Goal: Task Accomplishment & Management: Use online tool/utility

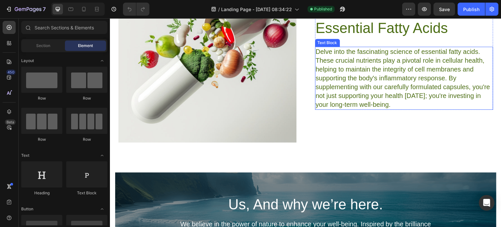
scroll to position [1532, 0]
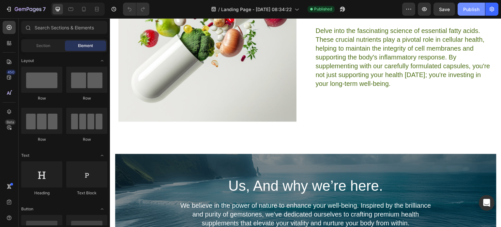
click at [465, 11] on div "Publish" at bounding box center [471, 9] width 16 height 7
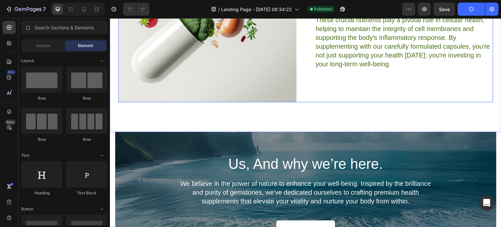
scroll to position [1516, 0]
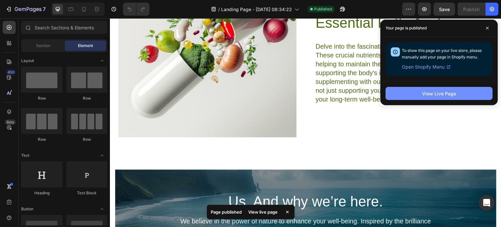
click at [431, 92] on div "View Live Page" at bounding box center [439, 93] width 34 height 7
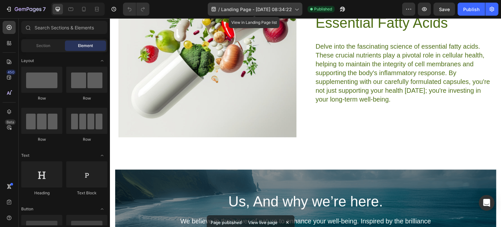
click at [293, 7] on icon at bounding box center [296, 9] width 7 height 7
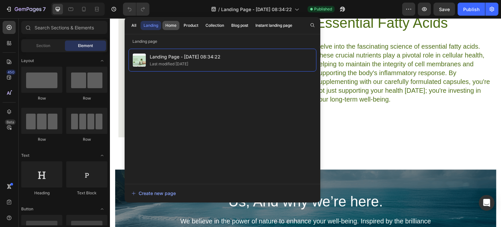
click at [170, 26] on div "Home" at bounding box center [170, 25] width 11 height 6
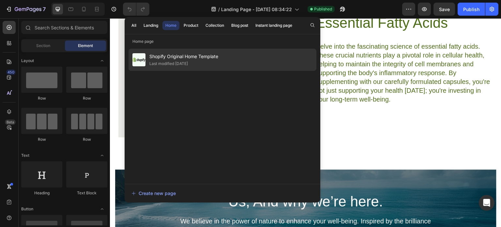
click at [181, 55] on span "Shopify Original Home Template" at bounding box center [183, 56] width 69 height 8
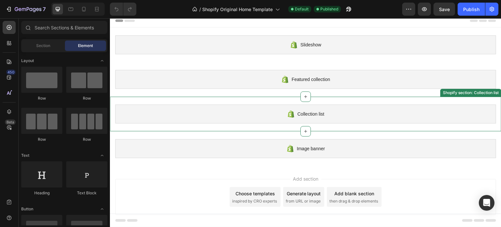
scroll to position [7, 0]
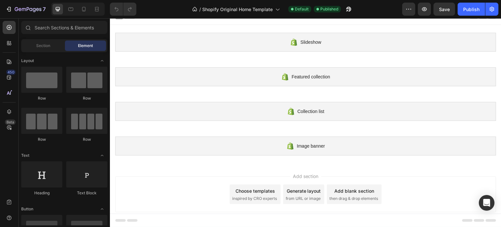
click at [260, 189] on div "Choose templates" at bounding box center [254, 190] width 39 height 7
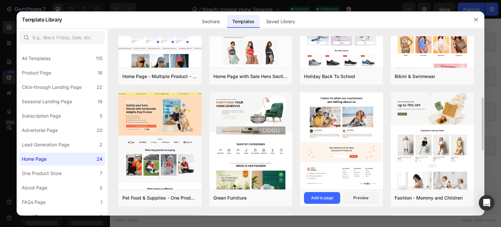
scroll to position [98, 0]
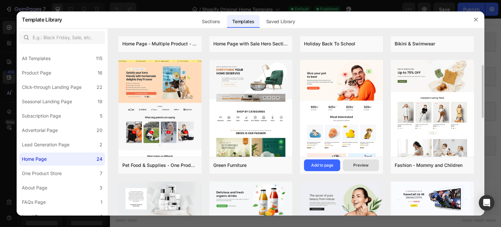
click at [364, 165] on div "Preview" at bounding box center [360, 165] width 15 height 6
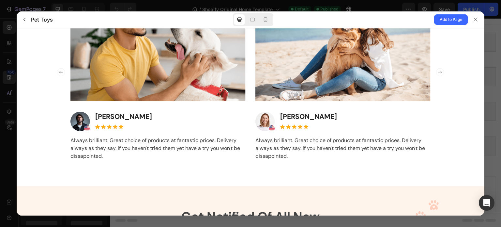
scroll to position [1295, 0]
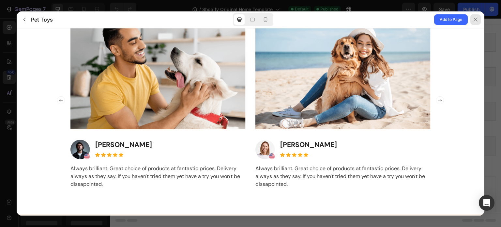
click at [473, 21] on icon at bounding box center [475, 19] width 5 height 5
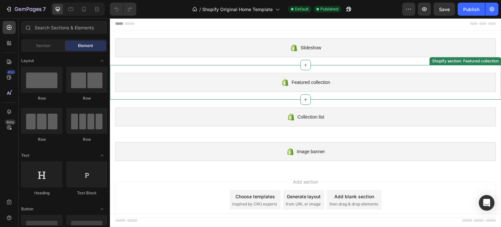
scroll to position [0, 0]
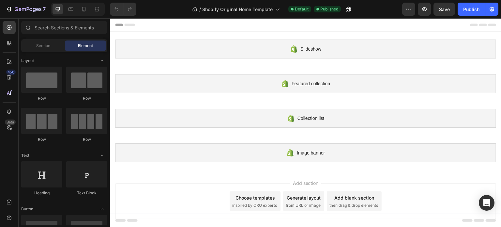
click at [264, 203] on span "inspired by CRO experts" at bounding box center [254, 205] width 45 height 6
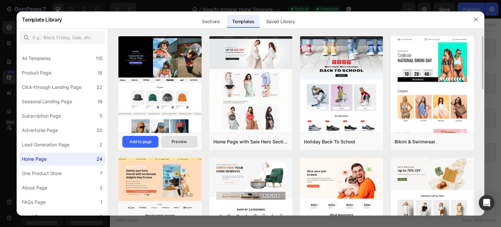
click at [181, 139] on div "Preview" at bounding box center [178, 142] width 15 height 6
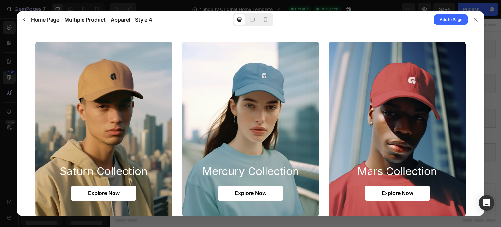
scroll to position [619, 0]
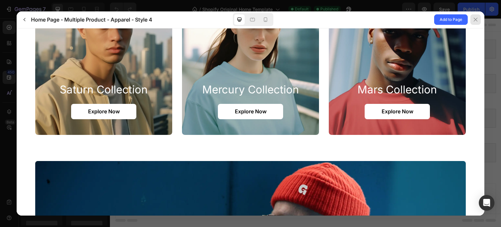
click at [475, 17] on icon at bounding box center [475, 19] width 5 height 5
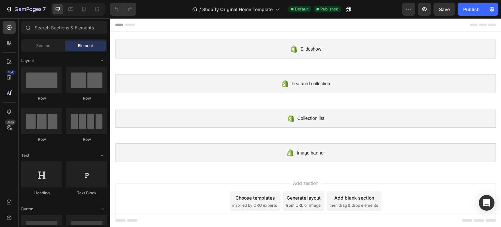
click at [261, 199] on div "Choose templates" at bounding box center [254, 197] width 39 height 7
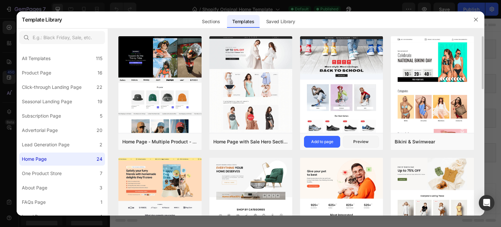
scroll to position [98, 0]
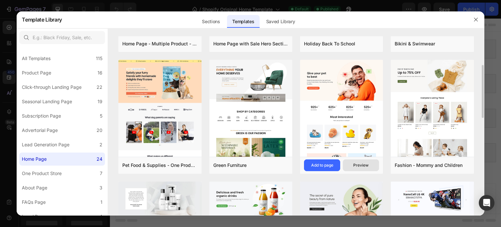
click at [361, 169] on button "Preview" at bounding box center [361, 165] width 36 height 12
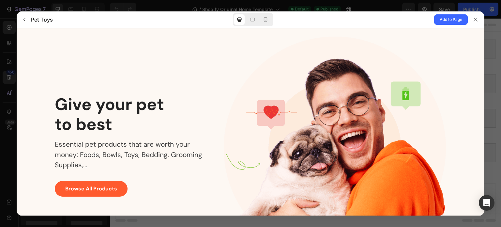
scroll to position [0, 0]
click at [264, 21] on icon at bounding box center [266, 19] width 4 height 5
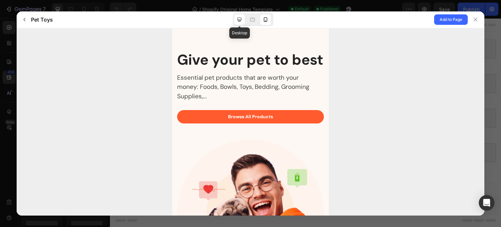
click at [237, 24] on div at bounding box center [239, 19] width 10 height 10
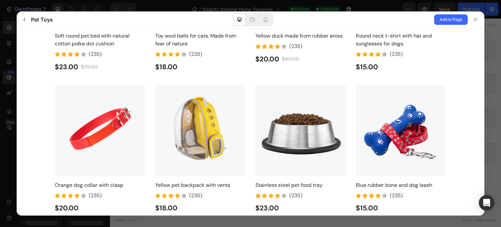
scroll to position [1108, 0]
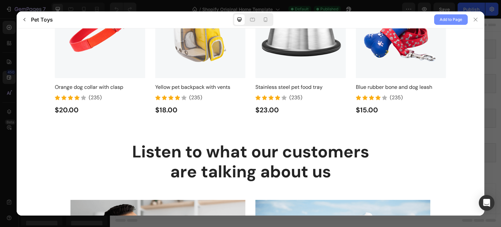
click at [446, 18] on span "Add to Page" at bounding box center [450, 20] width 22 height 8
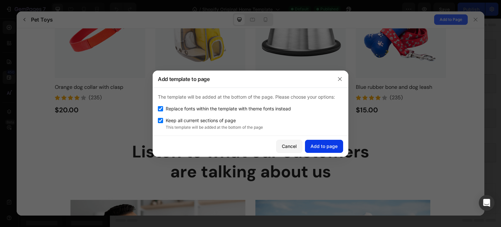
click at [320, 148] on div "Add to page" at bounding box center [323, 145] width 27 height 7
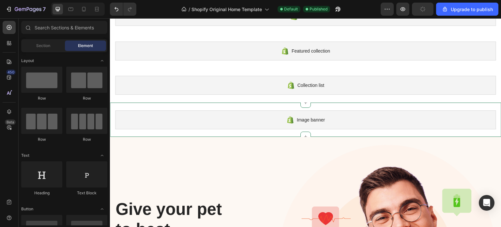
scroll to position [0, 0]
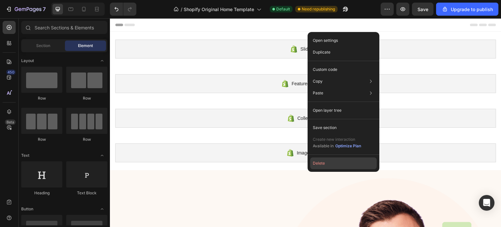
click at [317, 160] on button "Delete" at bounding box center [343, 163] width 66 height 12
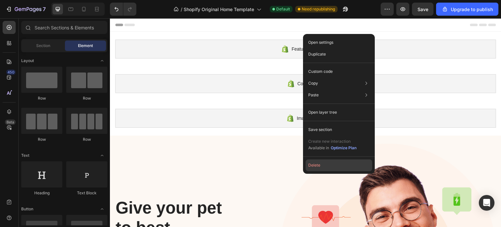
click at [316, 166] on button "Delete" at bounding box center [338, 165] width 66 height 12
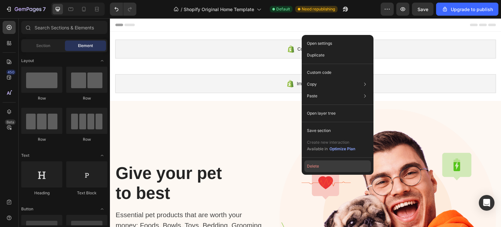
click at [314, 167] on button "Delete" at bounding box center [337, 166] width 66 height 12
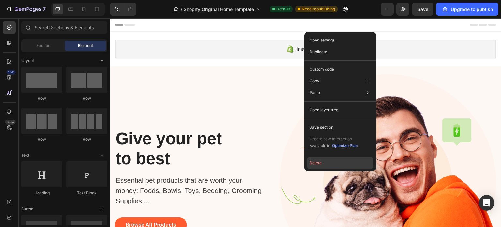
drag, startPoint x: 321, startPoint y: 161, endPoint x: 210, endPoint y: 108, distance: 122.6
click at [321, 161] on button "Delete" at bounding box center [340, 163] width 66 height 12
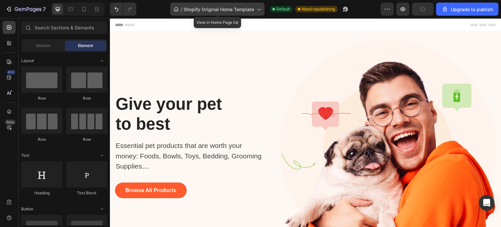
click at [252, 7] on span "Shopify Original Home Template" at bounding box center [219, 9] width 70 height 7
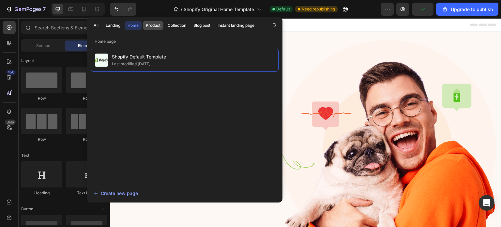
click at [151, 23] on div "Product" at bounding box center [153, 25] width 15 height 6
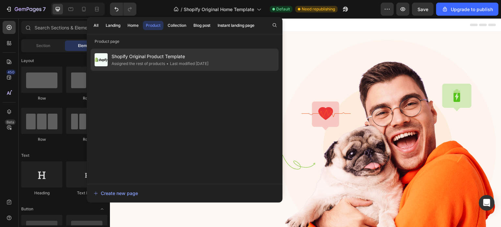
click at [220, 64] on div "Shopify Original Product Template Assigned the rest of products • Last modified…" at bounding box center [185, 60] width 188 height 22
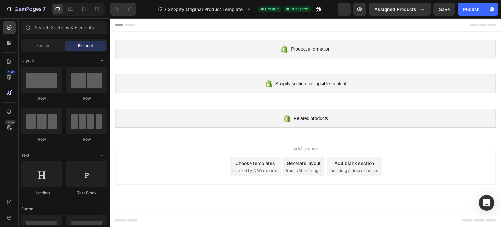
click at [260, 169] on span "inspired by CRO experts" at bounding box center [254, 171] width 45 height 6
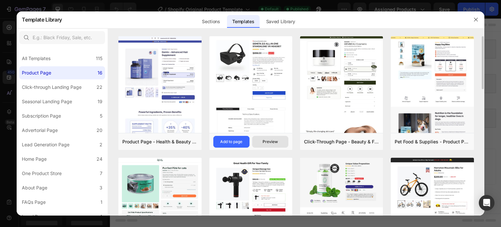
click at [276, 144] on div "Preview" at bounding box center [269, 142] width 15 height 6
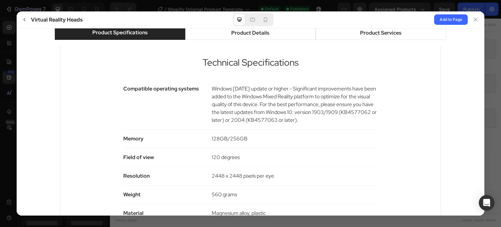
scroll to position [359, 0]
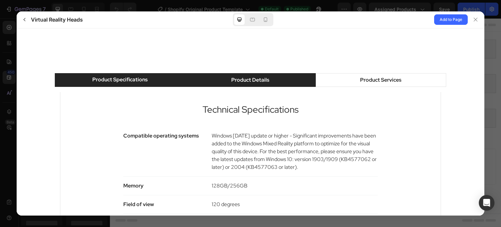
click at [250, 78] on div "Product Details" at bounding box center [250, 80] width 38 height 8
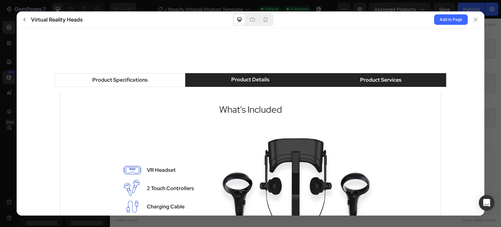
click at [360, 82] on div "Product Services" at bounding box center [380, 80] width 41 height 8
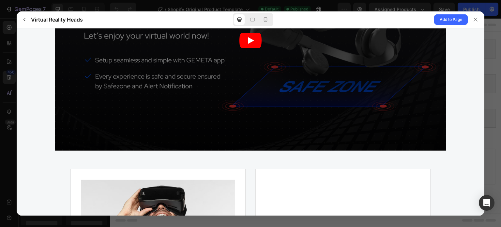
scroll to position [1565, 0]
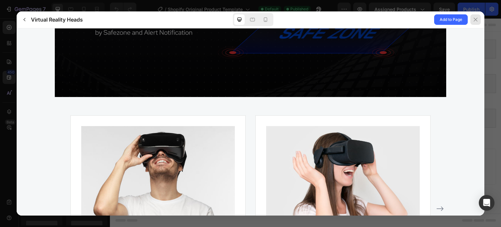
click at [477, 19] on icon at bounding box center [475, 19] width 5 height 5
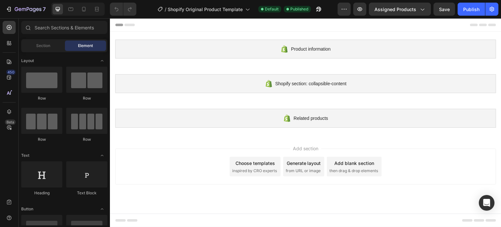
click at [260, 161] on div "Choose templates" at bounding box center [254, 162] width 39 height 7
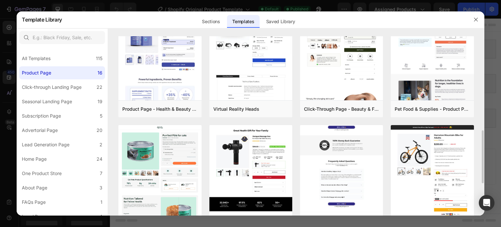
scroll to position [98, 0]
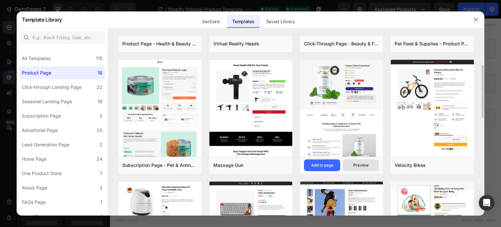
click at [365, 167] on div "Preview" at bounding box center [360, 165] width 15 height 6
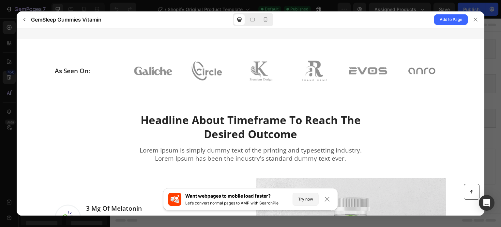
scroll to position [261, 0]
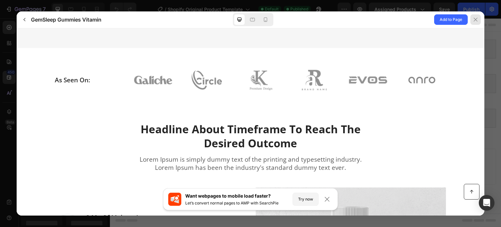
click at [474, 22] on div at bounding box center [475, 19] width 10 height 10
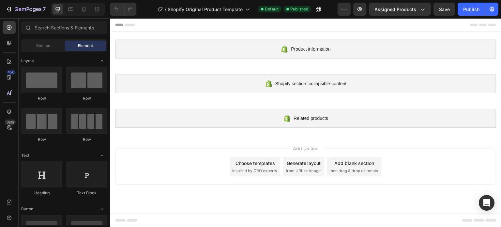
click at [262, 162] on div "Choose templates" at bounding box center [254, 162] width 39 height 7
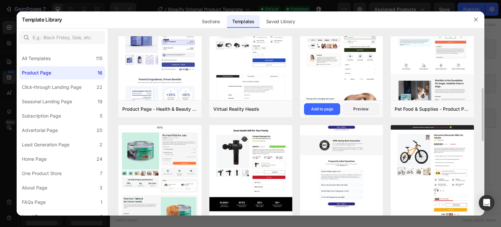
scroll to position [65, 0]
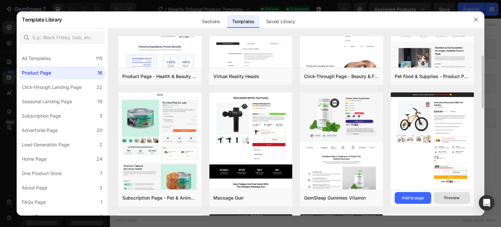
click at [449, 197] on div "Preview" at bounding box center [451, 198] width 15 height 6
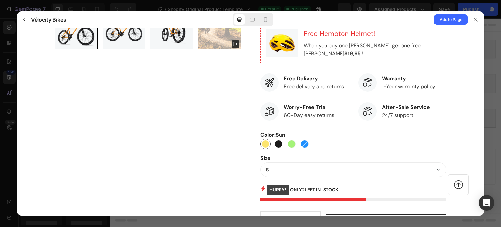
scroll to position [261, 0]
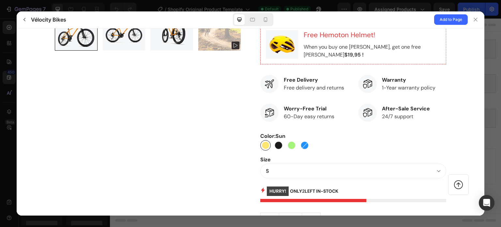
click at [273, 147] on Black at bounding box center [278, 145] width 10 height 10
click at [284, 150] on input "Eerie Black Eerie Black" at bounding box center [284, 150] width 0 height 0
click at [275, 146] on div at bounding box center [278, 144] width 7 height 7
click at [284, 150] on input "Eerie Black Eerie Black" at bounding box center [284, 150] width 0 height 0
click at [288, 145] on div at bounding box center [291, 145] width 8 height 8
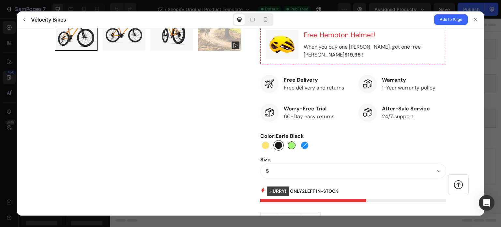
click at [297, 150] on input "Lima Lima" at bounding box center [297, 150] width 0 height 0
click at [302, 147] on div at bounding box center [304, 144] width 5 height 5
click at [310, 150] on input "Dodger Blue Dodger Blue" at bounding box center [310, 150] width 0 height 0
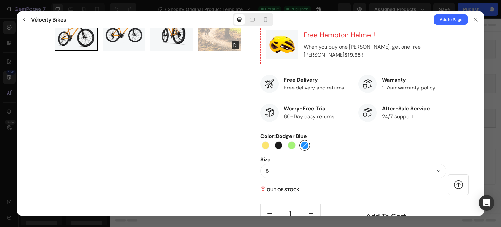
scroll to position [163, 0]
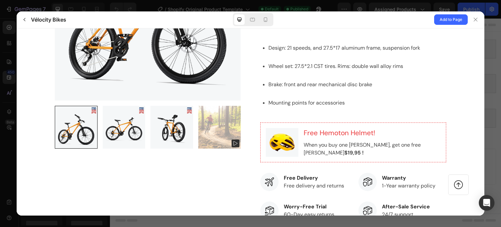
click at [111, 135] on div at bounding box center [124, 126] width 43 height 43
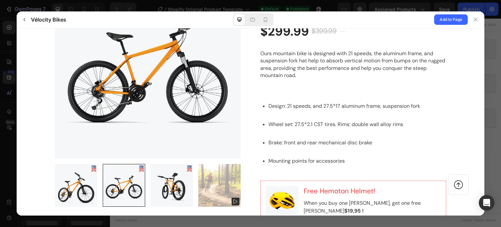
scroll to position [130, 0]
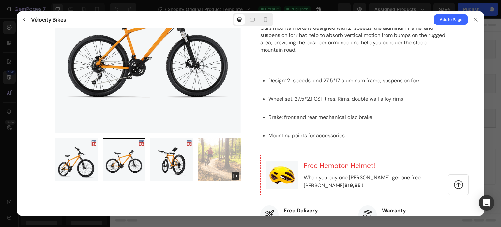
click at [171, 157] on div at bounding box center [171, 159] width 43 height 43
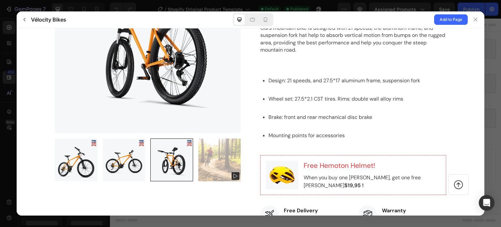
click at [221, 157] on div at bounding box center [219, 159] width 43 height 43
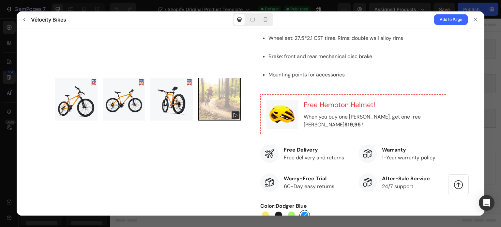
scroll to position [196, 0]
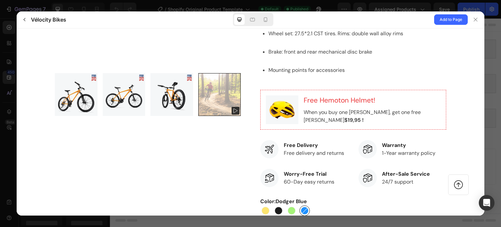
click at [66, 108] on div at bounding box center [76, 94] width 43 height 43
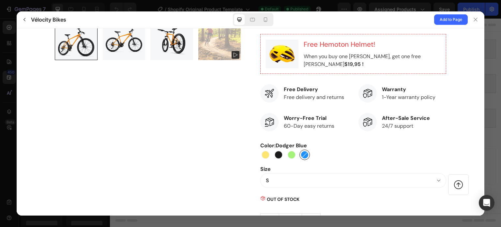
scroll to position [326, 0]
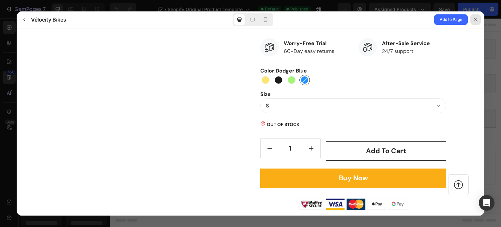
drag, startPoint x: 476, startPoint y: 24, endPoint x: 359, endPoint y: 11, distance: 117.8
click at [476, 24] on div at bounding box center [475, 19] width 10 height 10
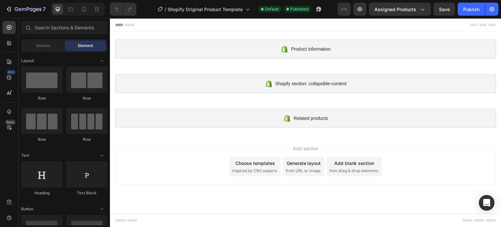
click at [261, 155] on div "Add section Choose templates inspired by CRO experts Generate layout from URL o…" at bounding box center [305, 166] width 381 height 36
click at [261, 162] on div "Choose templates" at bounding box center [254, 162] width 39 height 7
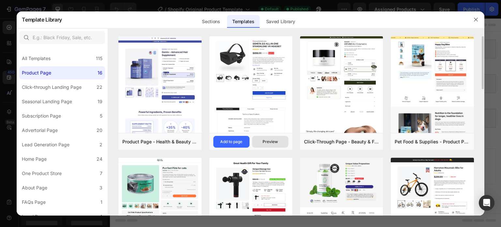
click at [271, 140] on div "Preview" at bounding box center [269, 142] width 15 height 6
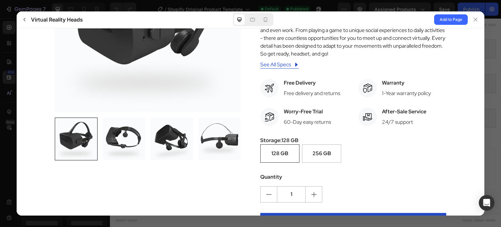
scroll to position [98, 0]
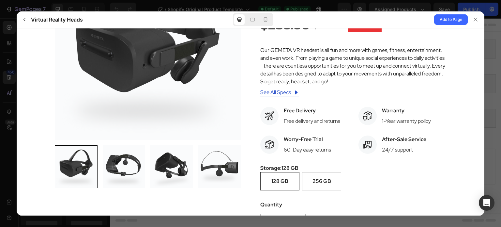
click at [118, 159] on div at bounding box center [124, 166] width 43 height 43
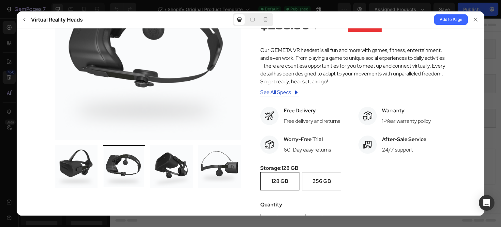
click at [181, 166] on div at bounding box center [171, 166] width 43 height 43
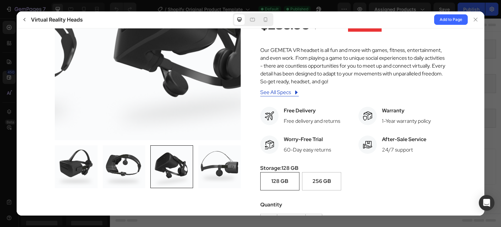
click at [199, 166] on div at bounding box center [219, 166] width 43 height 43
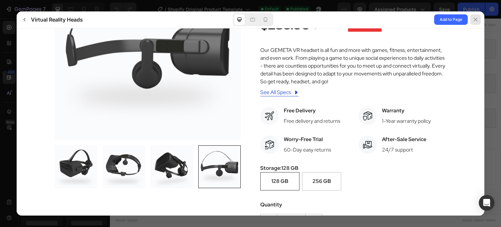
click at [479, 21] on div at bounding box center [475, 19] width 10 height 10
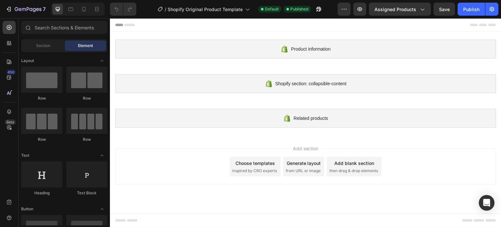
click at [267, 168] on span "inspired by CRO experts" at bounding box center [254, 171] width 45 height 6
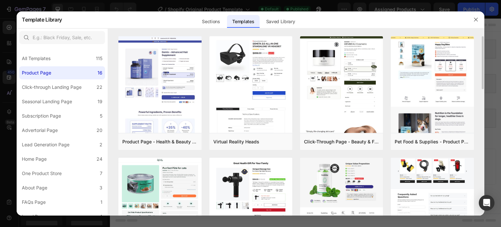
scroll to position [65, 0]
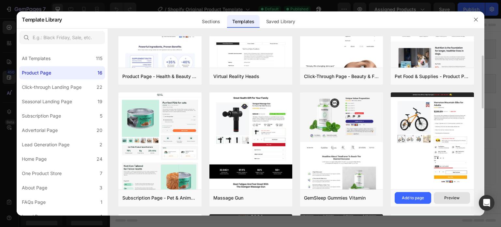
click at [444, 202] on button "Preview" at bounding box center [452, 198] width 36 height 12
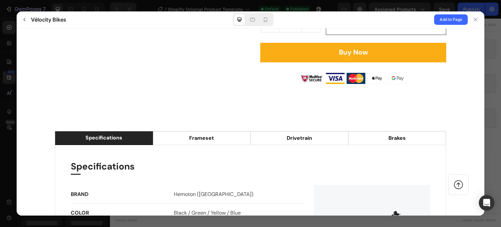
scroll to position [456, 0]
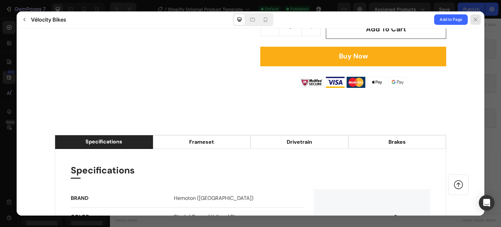
drag, startPoint x: 473, startPoint y: 22, endPoint x: 318, endPoint y: 32, distance: 155.2
click at [473, 22] on icon at bounding box center [475, 19] width 5 height 5
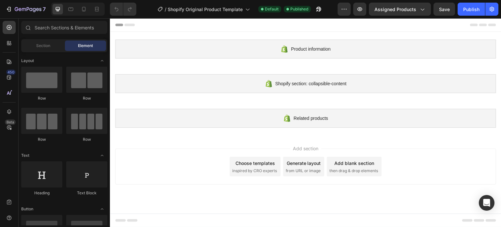
click at [247, 157] on div "Choose templates inspired by CRO experts" at bounding box center [254, 166] width 51 height 20
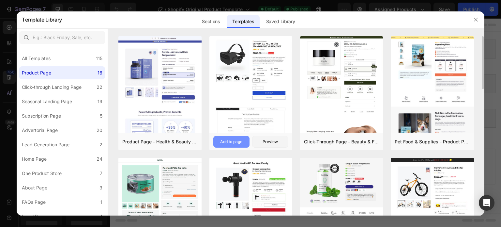
click at [232, 140] on div "Add to page" at bounding box center [231, 142] width 22 height 6
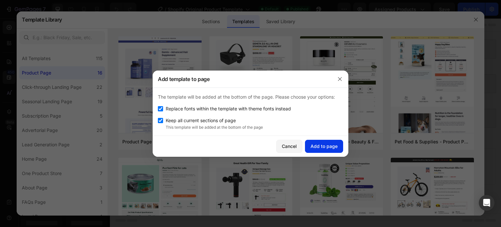
click at [319, 145] on div "Add to page" at bounding box center [323, 145] width 27 height 7
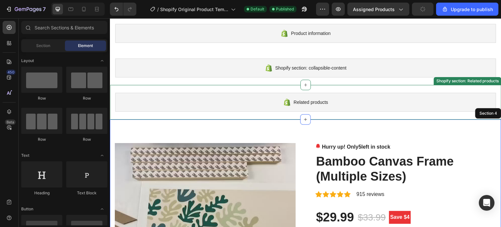
scroll to position [0, 0]
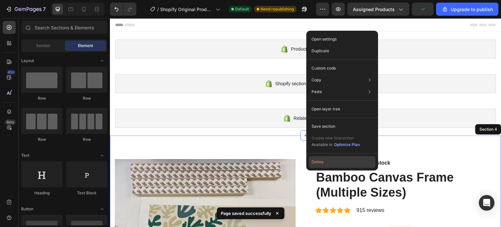
drag, startPoint x: 317, startPoint y: 165, endPoint x: 206, endPoint y: 145, distance: 112.3
click at [317, 165] on button "Delete" at bounding box center [342, 162] width 66 height 12
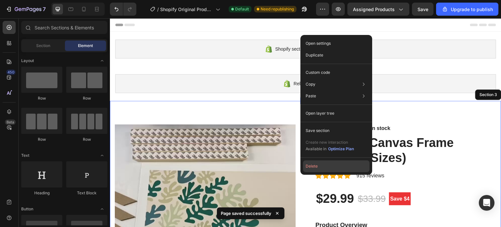
drag, startPoint x: 315, startPoint y: 166, endPoint x: 202, endPoint y: 69, distance: 148.5
click at [315, 166] on button "Delete" at bounding box center [336, 166] width 66 height 12
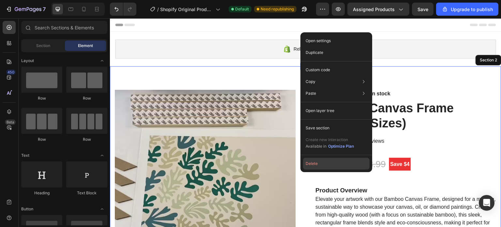
click at [313, 161] on button "Delete" at bounding box center [336, 163] width 66 height 12
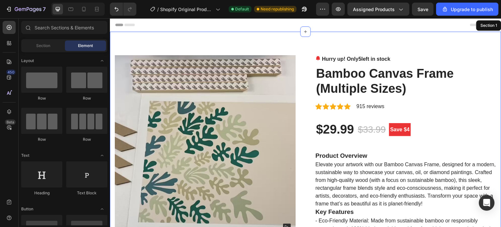
click at [133, 24] on icon at bounding box center [129, 24] width 10 height 3
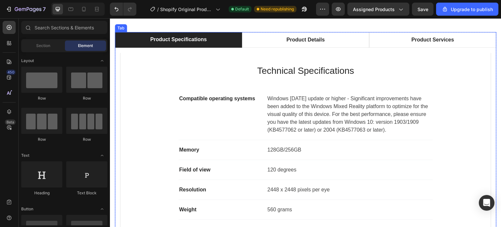
scroll to position [815, 0]
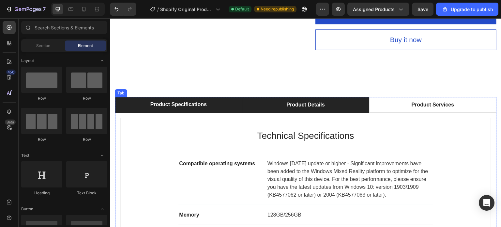
click at [293, 100] on div "Product Details" at bounding box center [305, 105] width 40 height 10
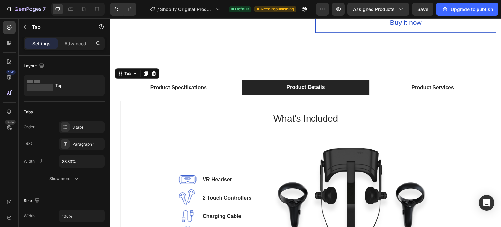
scroll to position [880, 0]
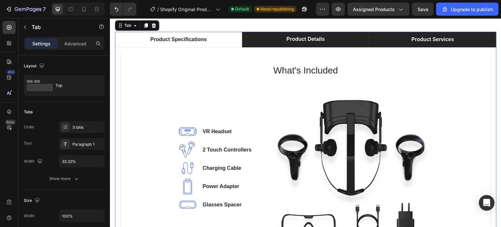
click at [429, 38] on div "Product Services" at bounding box center [432, 40] width 45 height 10
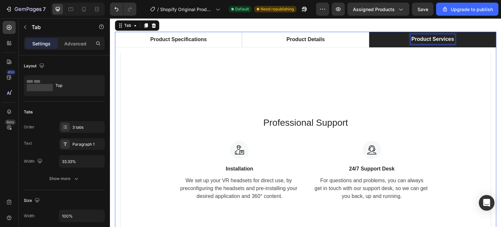
scroll to position [880, 0]
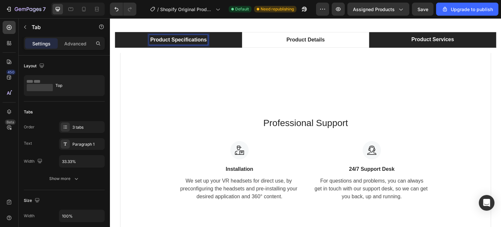
click at [195, 41] on p "Product Specifications" at bounding box center [178, 40] width 56 height 8
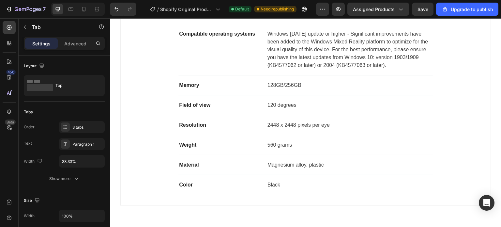
scroll to position [945, 0]
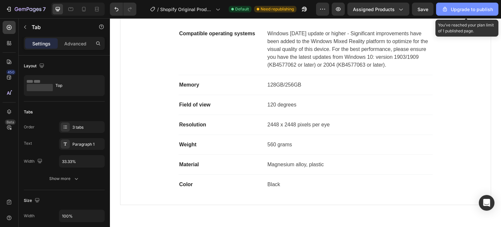
click at [465, 9] on div "Upgrade to publish" at bounding box center [466, 9] width 51 height 7
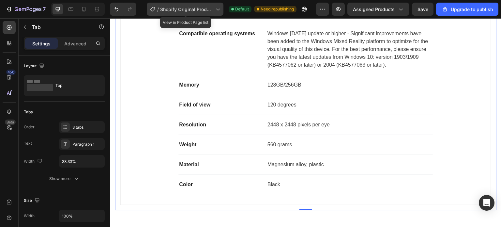
click at [197, 14] on div "/ Shopify Original Product Template" at bounding box center [185, 9] width 77 height 13
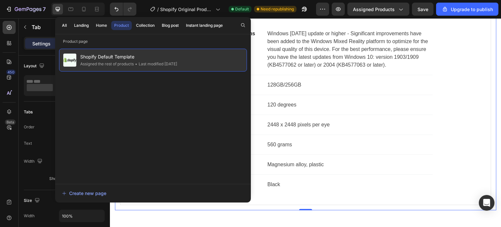
click at [112, 56] on span "Shopify Default Template" at bounding box center [128, 57] width 97 height 8
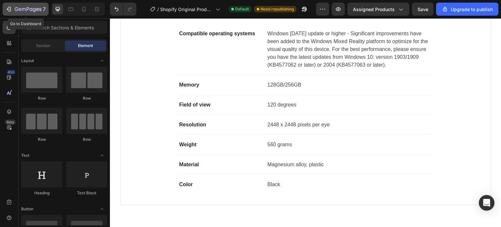
click at [9, 10] on icon "button" at bounding box center [9, 9] width 7 height 7
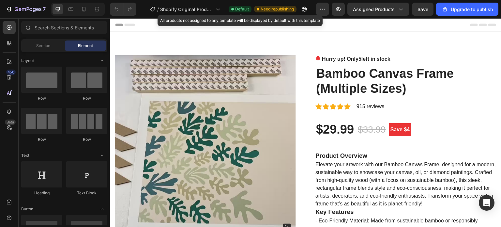
click at [238, 9] on span "Default" at bounding box center [242, 9] width 14 height 6
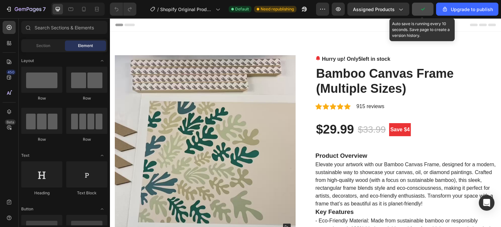
click at [421, 7] on icon "button" at bounding box center [422, 9] width 7 height 7
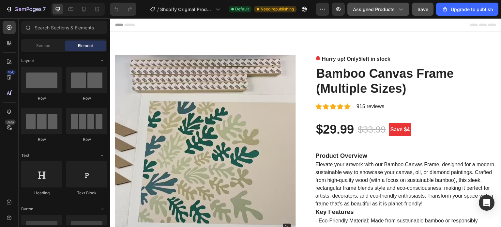
click at [387, 11] on span "Assigned Products" at bounding box center [374, 9] width 42 height 7
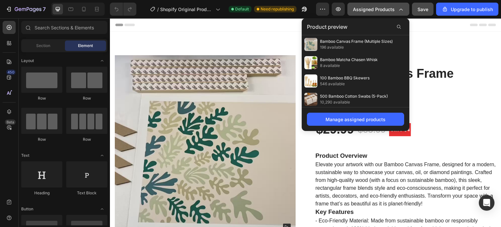
click at [387, 11] on span "Assigned Products" at bounding box center [374, 9] width 42 height 7
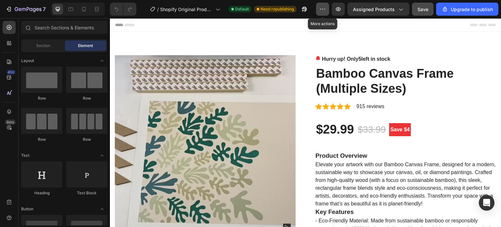
click at [328, 4] on button "button" at bounding box center [322, 9] width 13 height 13
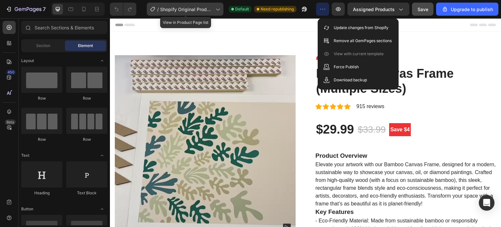
click at [212, 11] on span "Shopify Original Product Template" at bounding box center [186, 9] width 53 height 7
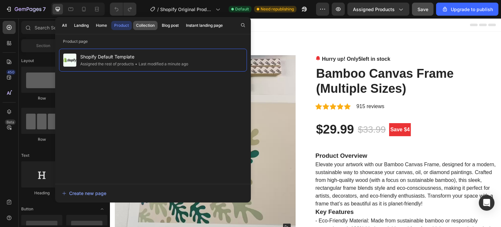
click at [146, 28] on button "Collection" at bounding box center [145, 25] width 24 height 9
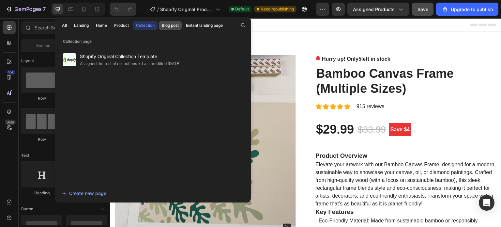
click at [171, 26] on div "Blog post" at bounding box center [170, 25] width 17 height 6
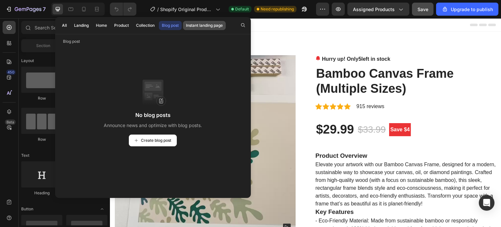
click at [205, 24] on div "Instant landing page" at bounding box center [204, 25] width 37 height 6
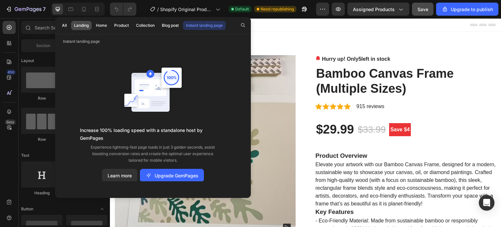
click at [78, 23] on div "Landing" at bounding box center [81, 25] width 15 height 6
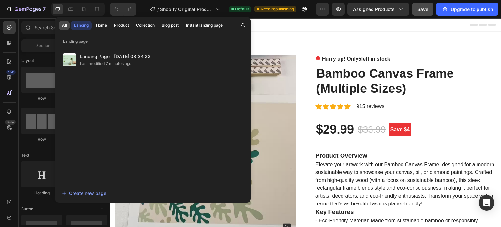
click at [67, 25] on button "All" at bounding box center [64, 25] width 11 height 9
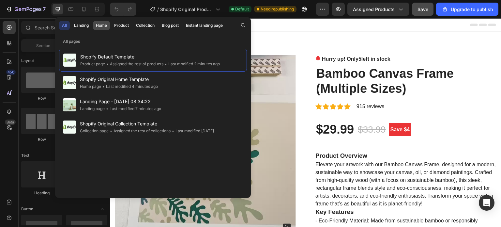
click at [101, 27] on div "Home" at bounding box center [101, 25] width 11 height 6
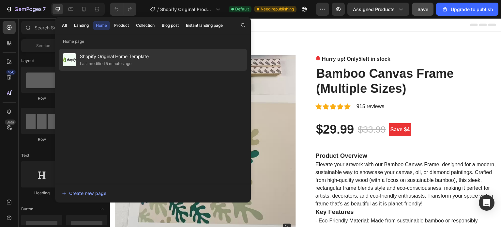
click at [99, 57] on span "Shopify Original Home Template" at bounding box center [114, 56] width 69 height 8
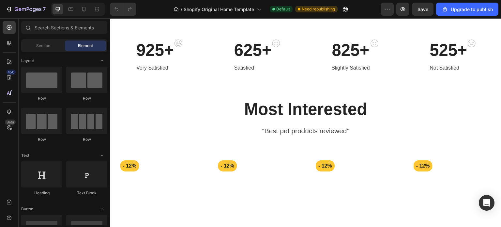
scroll to position [98, 0]
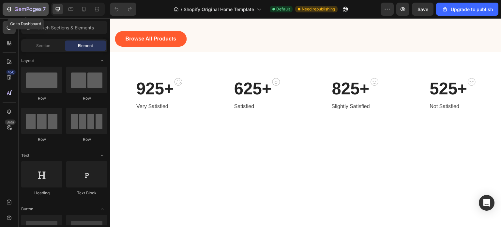
click at [12, 9] on icon "button" at bounding box center [9, 9] width 7 height 7
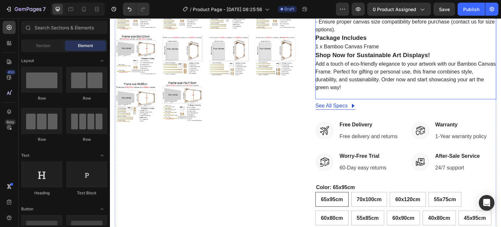
scroll to position [489, 0]
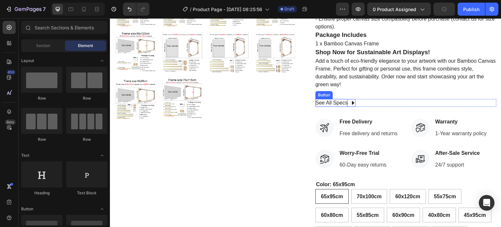
click at [331, 104] on div "See All Specs" at bounding box center [331, 103] width 32 height 8
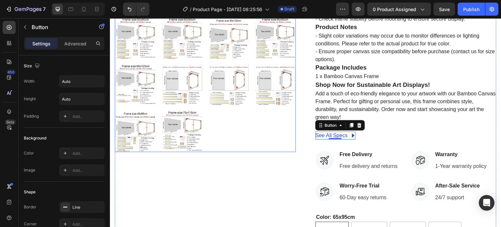
scroll to position [554, 0]
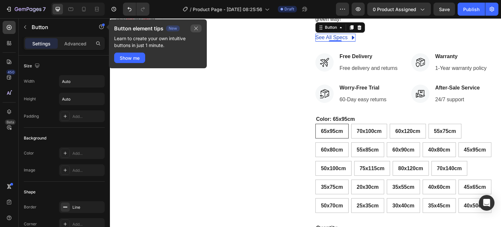
click at [194, 28] on icon "button" at bounding box center [195, 28] width 5 height 5
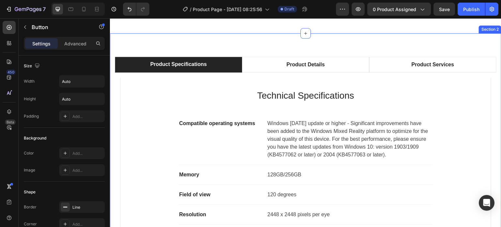
scroll to position [847, 0]
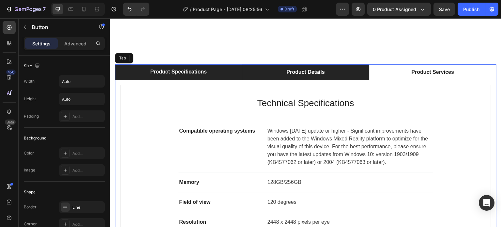
click at [298, 71] on div "Product Details" at bounding box center [305, 72] width 40 height 10
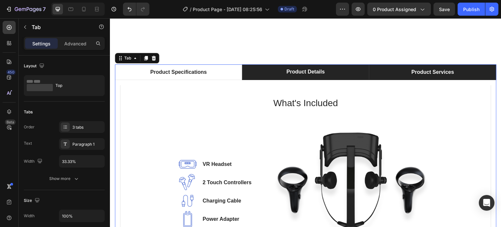
click at [426, 74] on div "Product Services" at bounding box center [432, 72] width 45 height 10
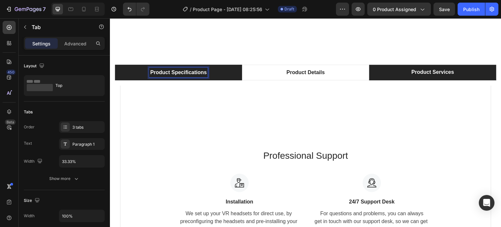
click at [200, 75] on p "Product Specifications" at bounding box center [178, 72] width 56 height 8
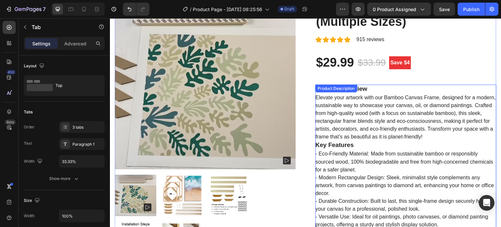
scroll to position [0, 0]
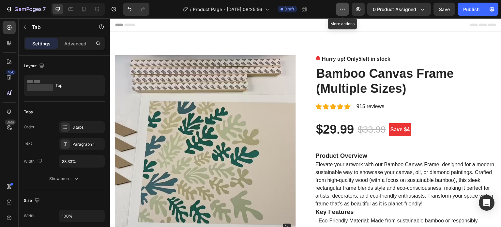
click at [341, 12] on icon "button" at bounding box center [342, 9] width 7 height 7
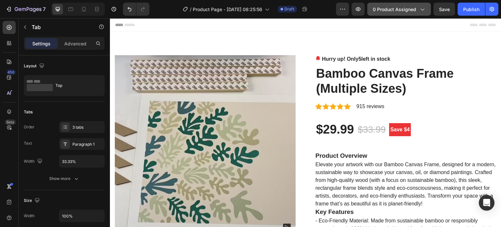
click at [411, 12] on span "0 product assigned" at bounding box center [394, 9] width 43 height 7
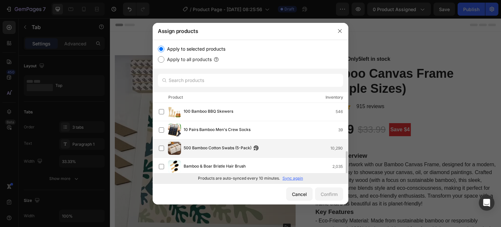
scroll to position [33, 0]
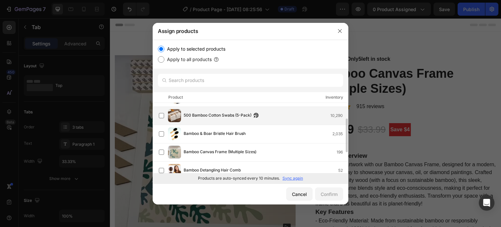
click at [207, 110] on div "500 Bamboo Cotton Swabs (5-Pack) 10,290" at bounding box center [253, 115] width 189 height 13
click at [328, 194] on div "Confirm" at bounding box center [328, 193] width 17 height 7
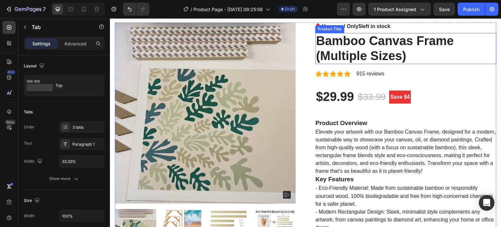
scroll to position [0, 0]
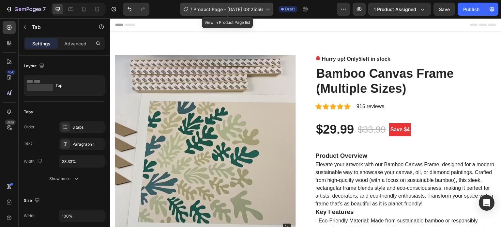
click at [238, 7] on span "Product Page - [DATE] 08:25:56" at bounding box center [227, 9] width 69 height 7
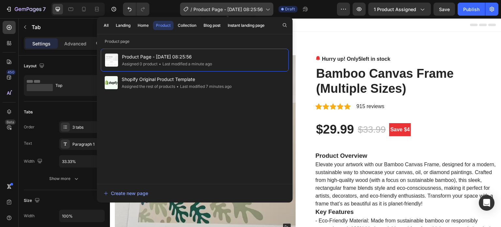
click at [238, 7] on span "Product Page - [DATE] 08:25:56" at bounding box center [227, 9] width 69 height 7
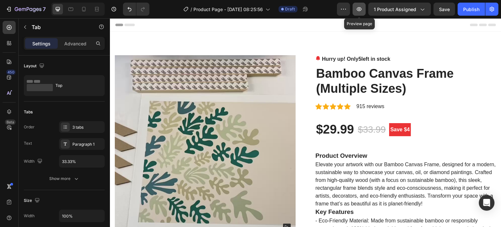
click at [359, 13] on button "button" at bounding box center [358, 9] width 13 height 13
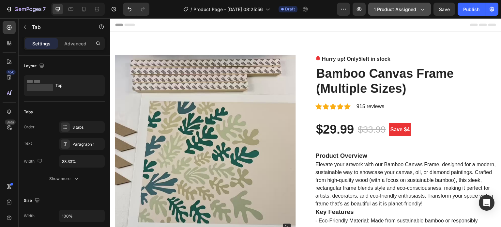
click at [392, 12] on span "1 product assigned" at bounding box center [395, 9] width 42 height 7
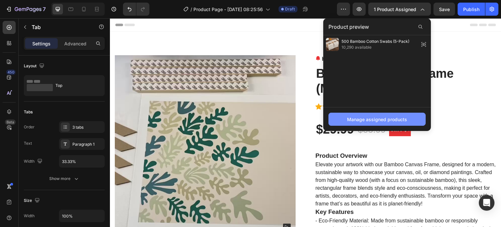
click at [382, 116] on div "Manage assigned products" at bounding box center [377, 119] width 60 height 7
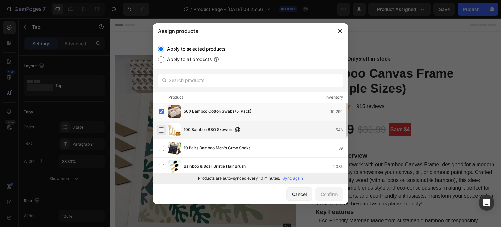
click at [160, 131] on label at bounding box center [161, 129] width 5 height 5
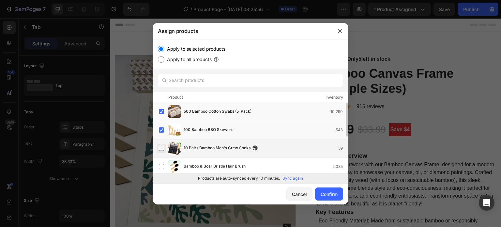
click at [162, 149] on label at bounding box center [161, 147] width 5 height 5
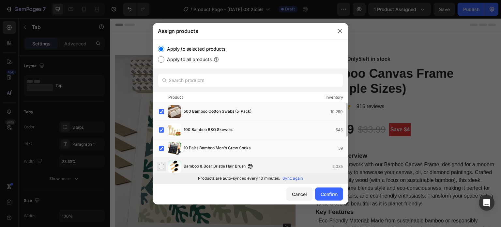
click at [161, 167] on label at bounding box center [161, 166] width 5 height 5
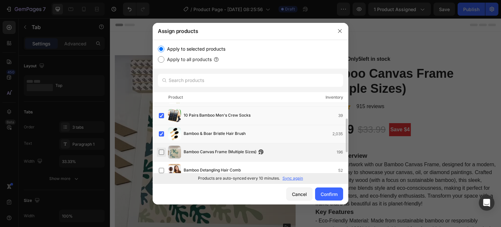
click at [161, 152] on label at bounding box center [161, 151] width 5 height 5
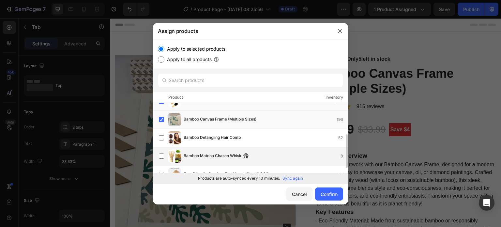
scroll to position [76, 0]
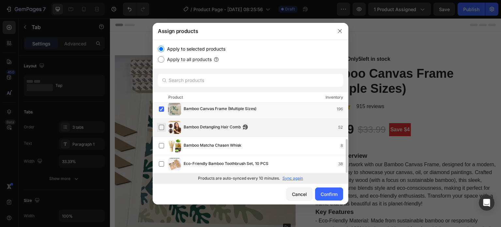
click at [159, 129] on label at bounding box center [161, 127] width 5 height 5
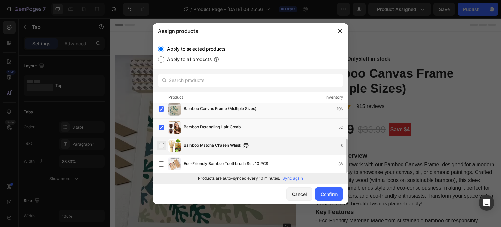
click at [159, 148] on label at bounding box center [161, 145] width 5 height 5
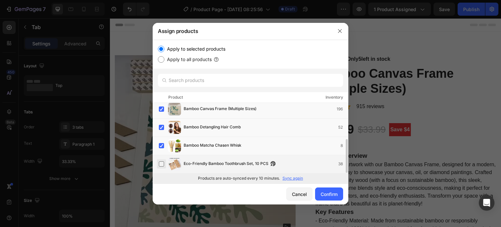
click at [159, 164] on label at bounding box center [161, 163] width 5 height 5
click at [330, 197] on div "Confirm" at bounding box center [328, 193] width 17 height 7
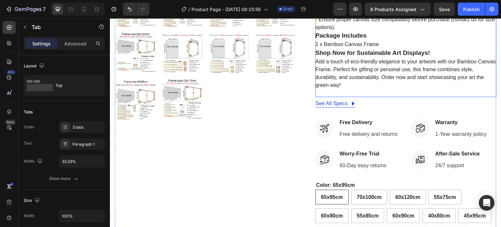
scroll to position [489, 0]
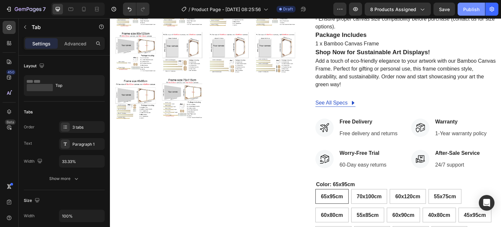
click at [469, 11] on div "Publish" at bounding box center [471, 9] width 16 height 7
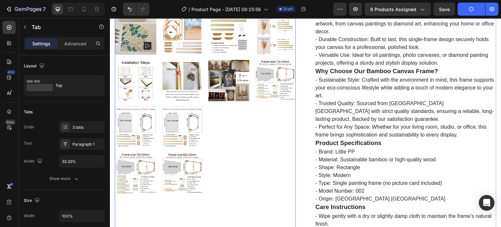
scroll to position [98, 0]
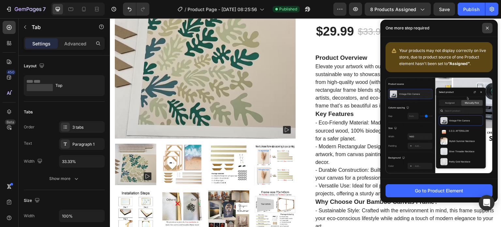
click at [490, 27] on span at bounding box center [487, 28] width 10 height 10
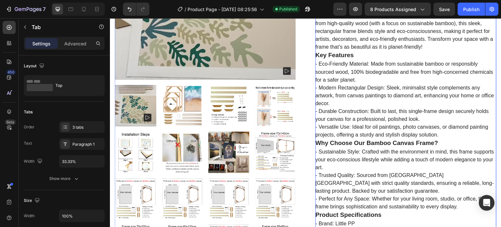
scroll to position [130, 0]
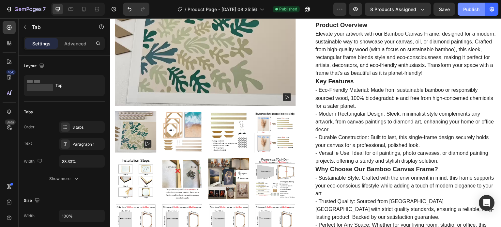
click at [467, 5] on button "Publish" at bounding box center [470, 9] width 27 height 13
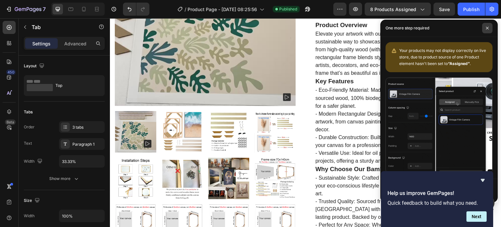
click at [484, 27] on span at bounding box center [487, 28] width 10 height 10
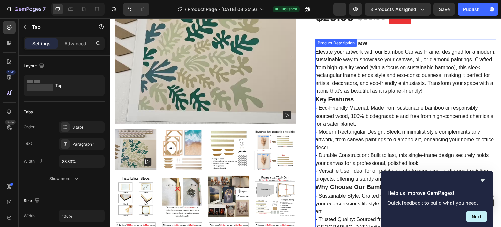
scroll to position [98, 0]
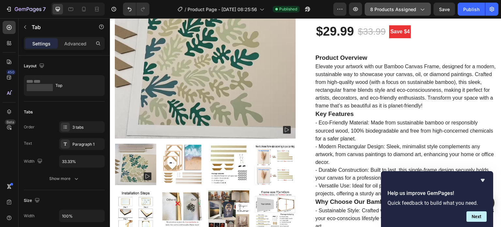
click at [418, 9] on div "8 products assigned" at bounding box center [397, 9] width 55 height 7
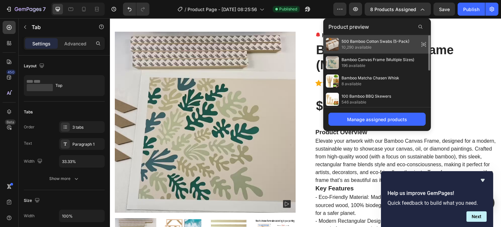
scroll to position [0, 0]
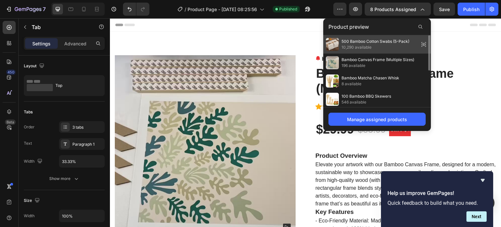
click at [356, 47] on span "10,290 available" at bounding box center [375, 47] width 68 height 6
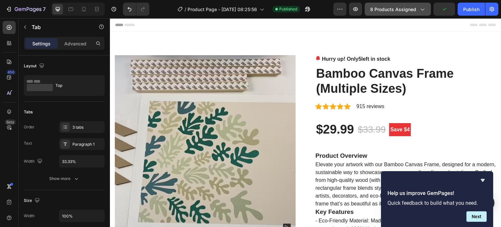
click at [425, 10] on button "8 products assigned" at bounding box center [397, 9] width 66 height 13
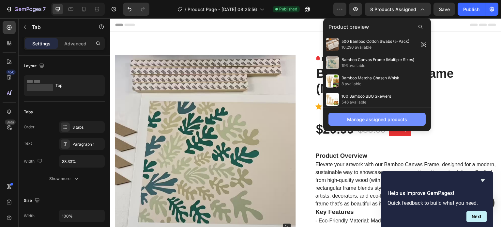
click at [385, 120] on div "Manage assigned products" at bounding box center [377, 119] width 60 height 7
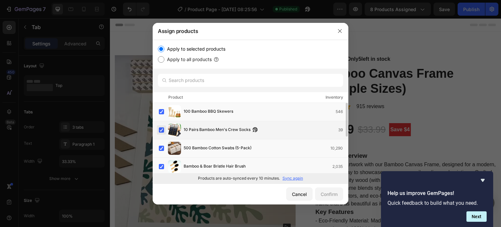
click at [160, 130] on label at bounding box center [161, 129] width 5 height 5
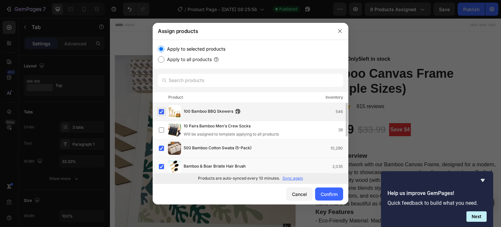
click at [163, 109] on label at bounding box center [161, 111] width 5 height 5
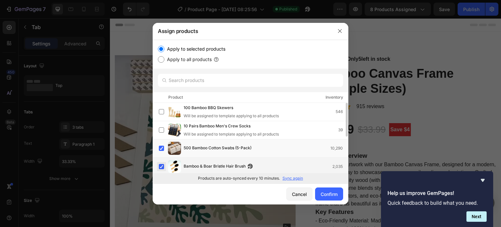
click at [161, 167] on label at bounding box center [161, 166] width 5 height 5
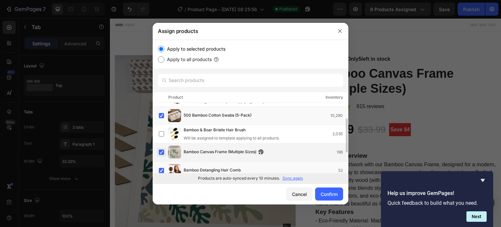
click at [164, 152] on label at bounding box center [161, 151] width 5 height 5
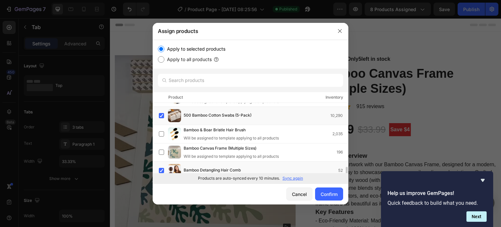
scroll to position [76, 0]
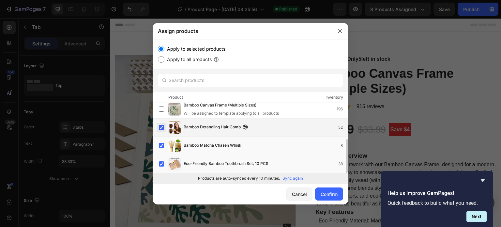
click at [159, 126] on label at bounding box center [161, 127] width 5 height 5
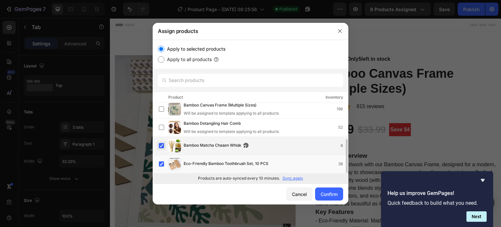
click at [162, 146] on label at bounding box center [161, 145] width 5 height 5
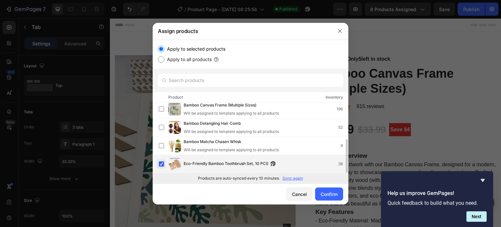
click at [162, 161] on label at bounding box center [161, 163] width 5 height 5
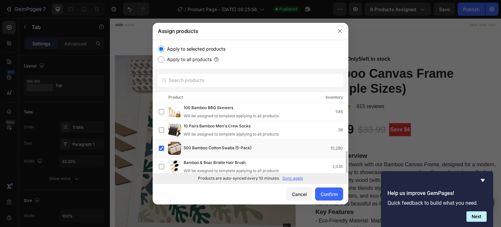
scroll to position [65, 0]
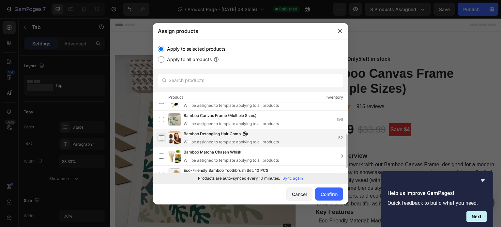
click at [161, 138] on label at bounding box center [161, 137] width 5 height 5
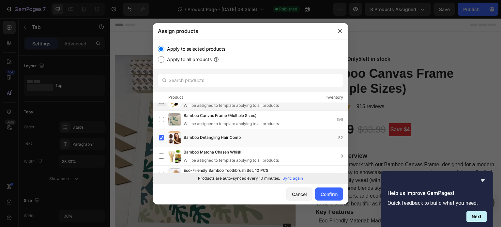
scroll to position [0, 0]
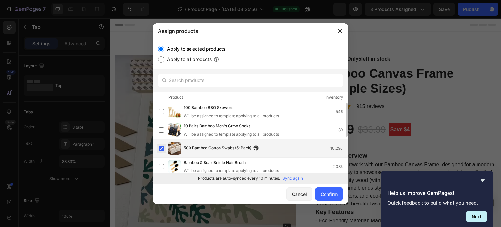
click at [163, 150] on label at bounding box center [161, 147] width 5 height 5
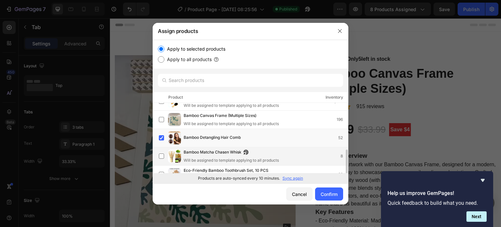
scroll to position [76, 0]
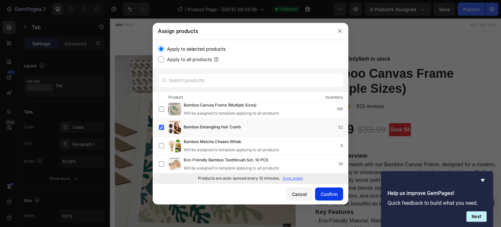
click at [323, 193] on div "Confirm" at bounding box center [328, 193] width 17 height 7
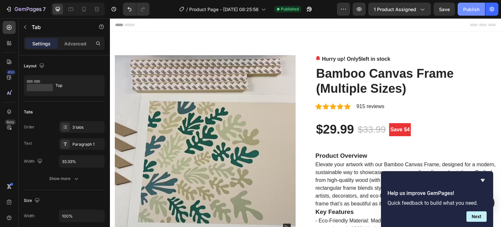
click at [467, 11] on div "Publish" at bounding box center [471, 9] width 16 height 7
